Goal: Transaction & Acquisition: Subscribe to service/newsletter

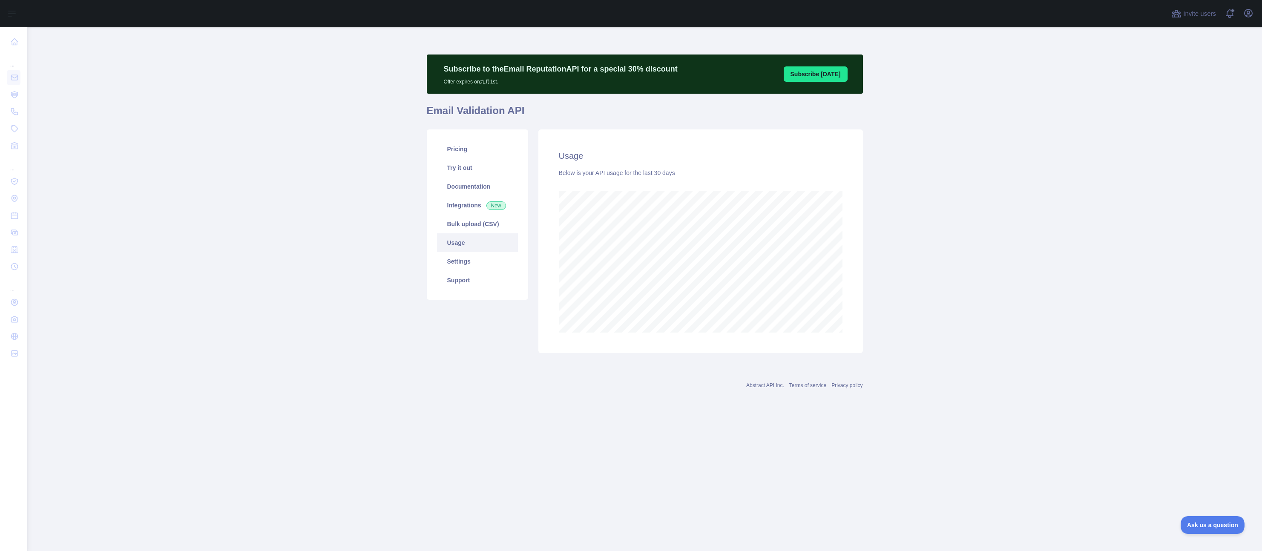
scroll to position [524, 1235]
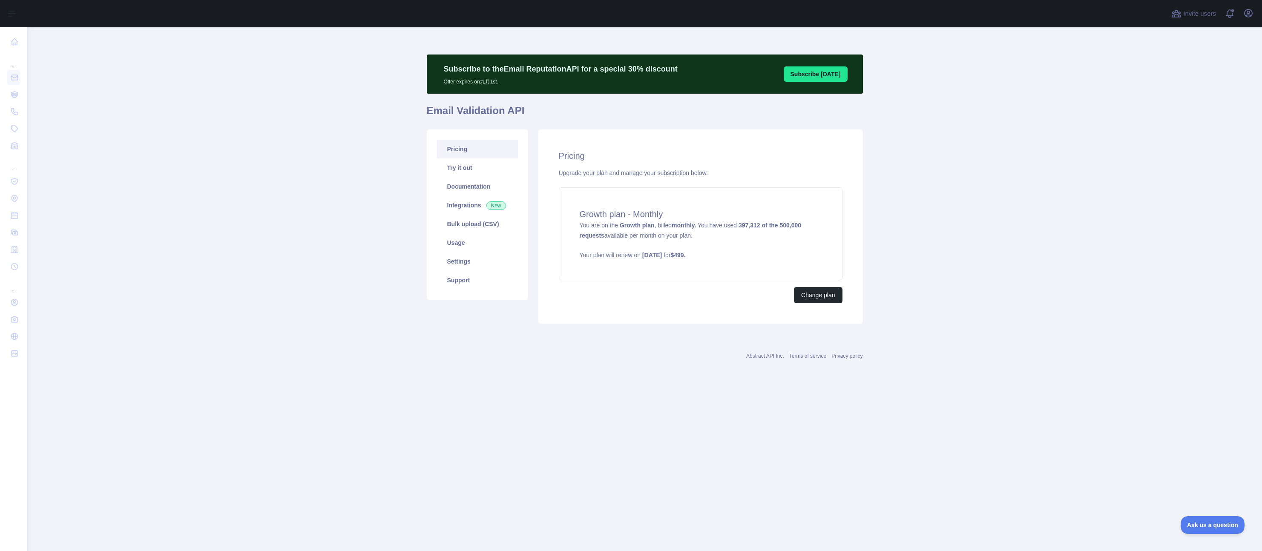
click at [296, 284] on main "Subscribe to the Email Reputation API for a special 30 % discount Offer expires…" at bounding box center [644, 289] width 1235 height 524
click at [290, 262] on main "Subscribe to the Email Reputation API for a special 30 % discount Offer expires…" at bounding box center [644, 289] width 1235 height 524
click at [275, 248] on main "Subscribe to the Email Reputation API for a special 30 % discount Offer expires…" at bounding box center [644, 289] width 1235 height 524
drag, startPoint x: 275, startPoint y: 230, endPoint x: 104, endPoint y: 101, distance: 213.7
click at [275, 230] on main "Subscribe to the Email Reputation API for a special 30 % discount Offer expires…" at bounding box center [644, 289] width 1235 height 524
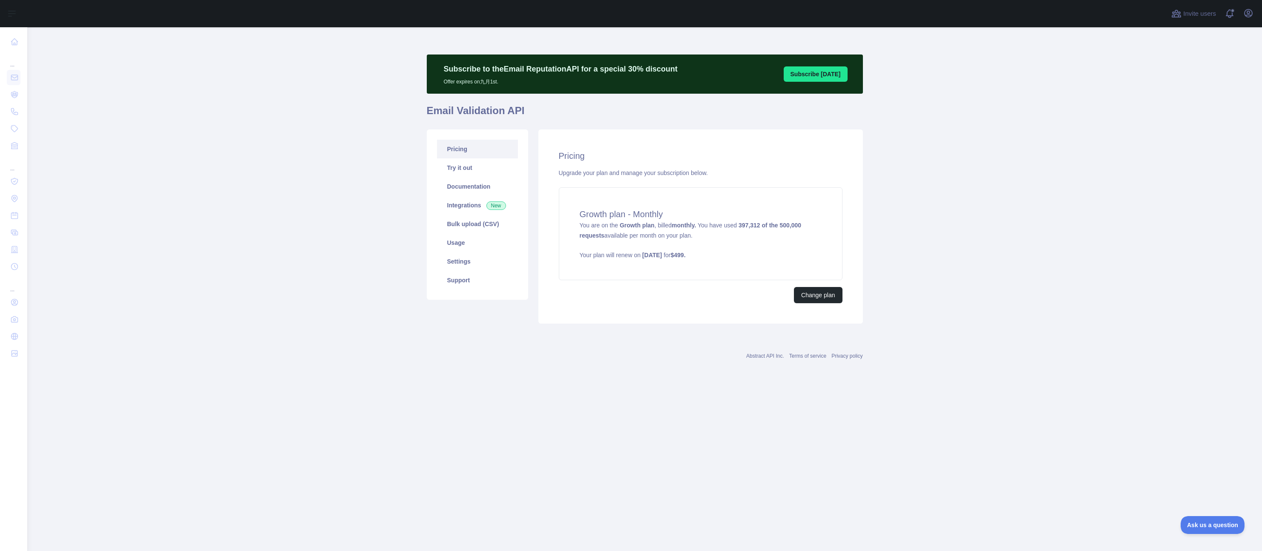
click at [336, 289] on main "Subscribe to the Email Reputation API for a special 30 % discount Offer expires…" at bounding box center [644, 289] width 1235 height 524
click at [301, 281] on main "Subscribe to the Email Reputation API for a special 30 % discount Offer expires…" at bounding box center [644, 289] width 1235 height 524
click at [241, 224] on main "Subscribe to the Email Reputation API for a special 30 % discount Offer expires…" at bounding box center [644, 289] width 1235 height 524
click at [461, 243] on link "Usage" at bounding box center [477, 242] width 81 height 19
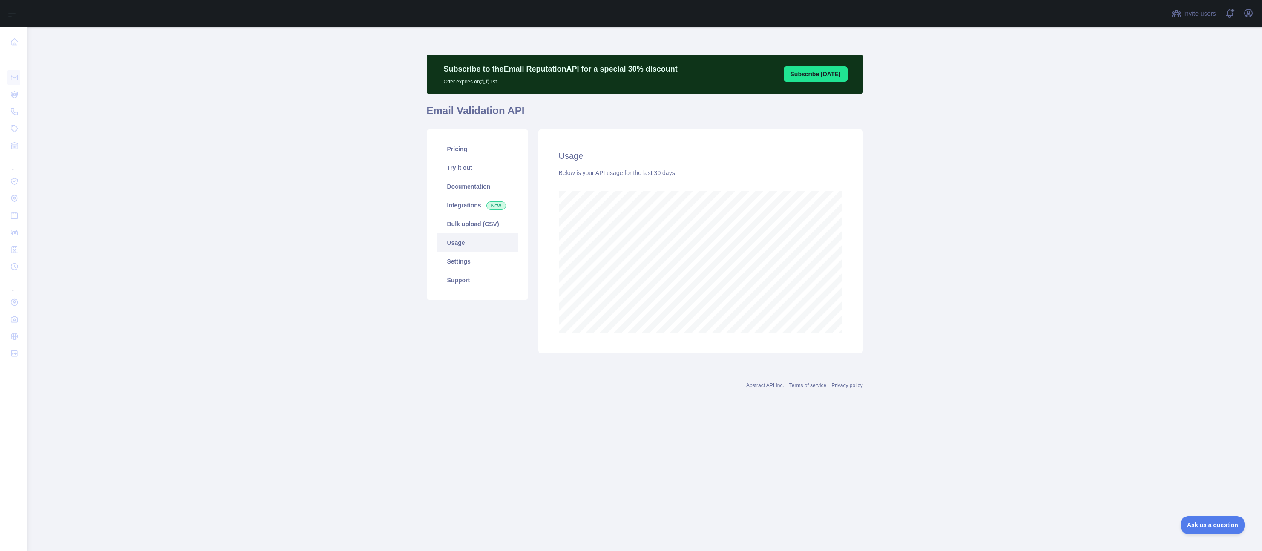
scroll to position [524, 1235]
click at [198, 235] on main "Subscribe to the Email Reputation API for a special 30 % discount Offer expires…" at bounding box center [644, 289] width 1235 height 524
click at [167, 112] on main "Subscribe to the Email Reputation API for a special 30 % discount Offer expires…" at bounding box center [644, 289] width 1235 height 524
drag, startPoint x: 249, startPoint y: 276, endPoint x: 290, endPoint y: 267, distance: 42.7
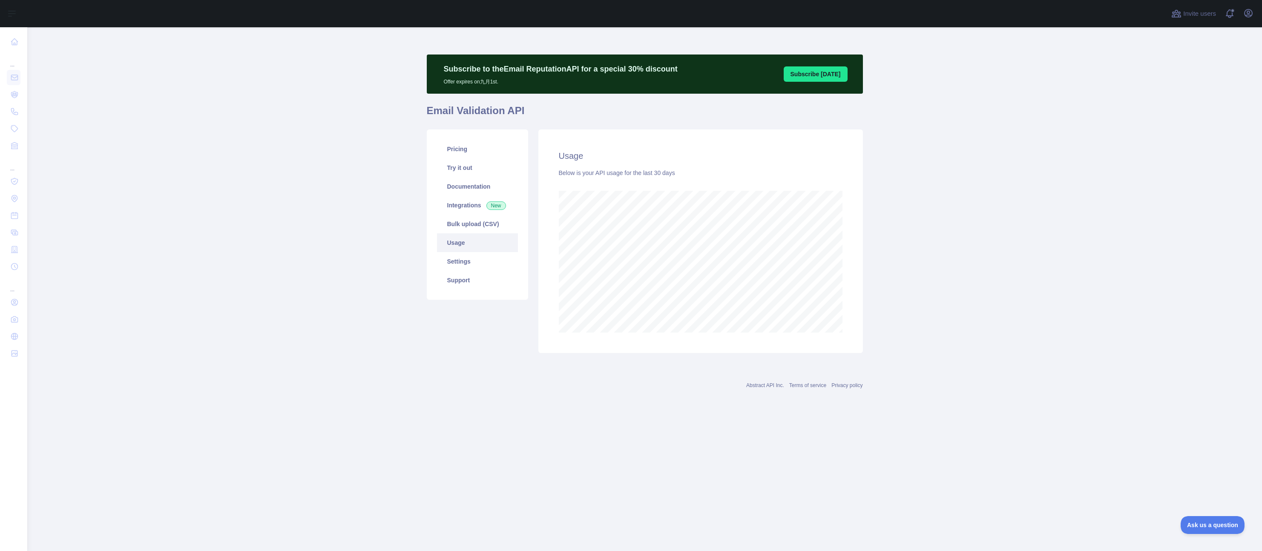
click at [260, 276] on main "Subscribe to the Email Reputation API for a special 30 % discount Offer expires…" at bounding box center [644, 289] width 1235 height 524
click at [139, 209] on main "Subscribe to the Email Reputation API for a special 30 % discount Offer expires…" at bounding box center [644, 289] width 1235 height 524
drag, startPoint x: 260, startPoint y: 158, endPoint x: 142, endPoint y: 4, distance: 194.1
click at [260, 158] on main "Subscribe to the Email Reputation API for a special 30 % discount Offer expires…" at bounding box center [644, 289] width 1235 height 524
